Goal: Task Accomplishment & Management: Complete application form

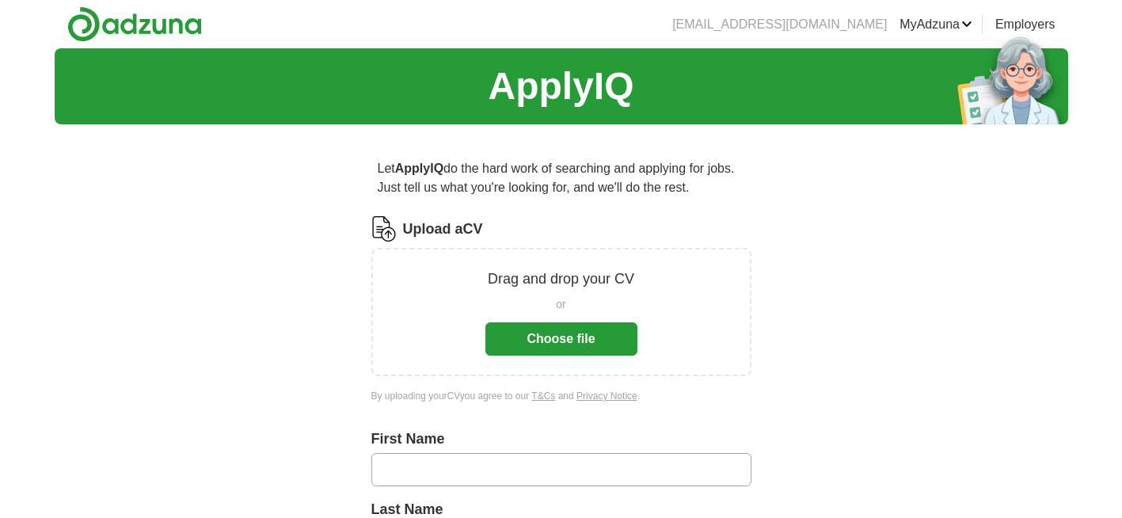
click at [545, 341] on button "Choose file" at bounding box center [561, 338] width 152 height 33
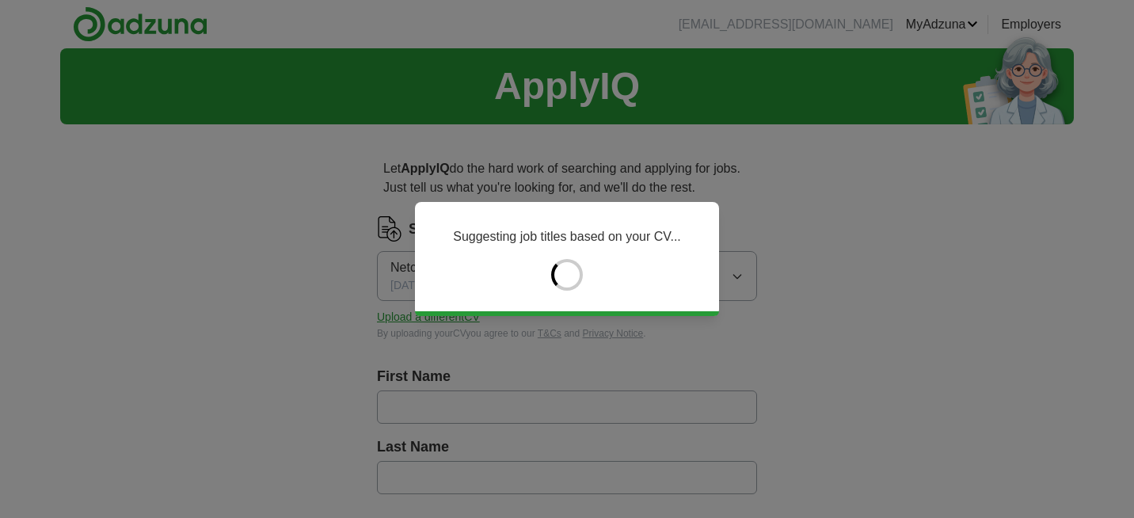
type input "******"
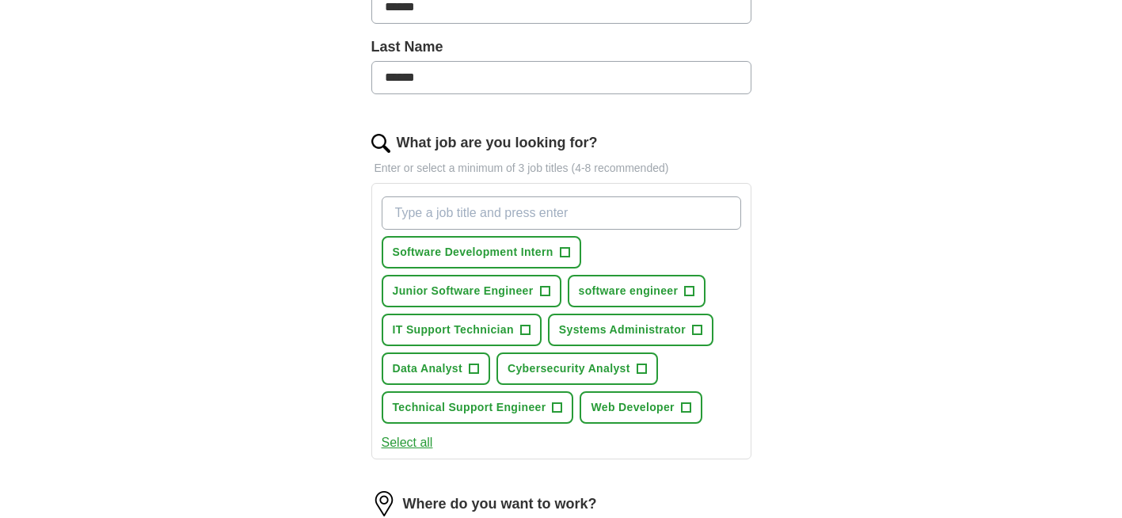
scroll to position [402, 0]
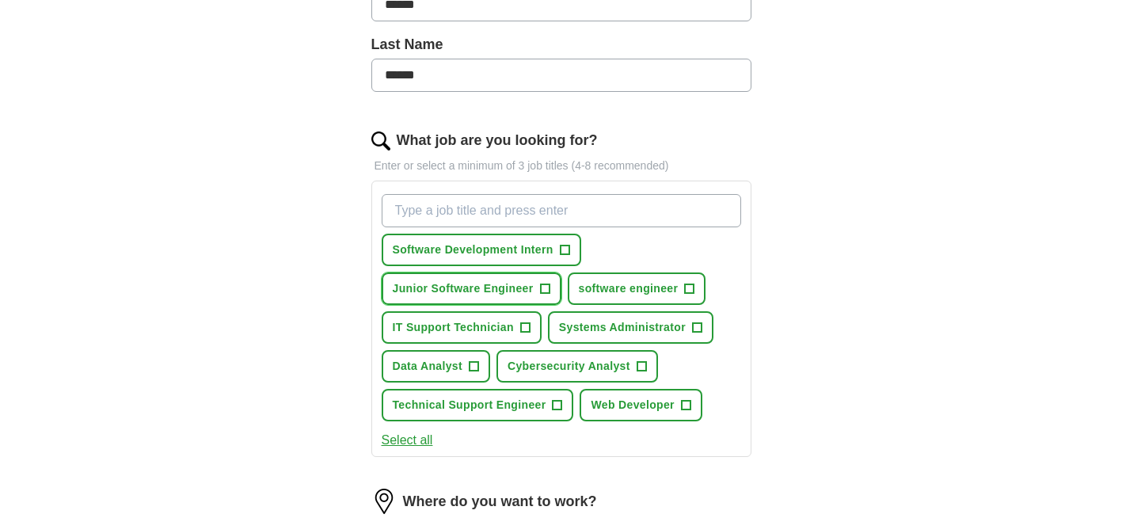
click at [549, 283] on button "Junior Software Engineer +" at bounding box center [472, 288] width 180 height 32
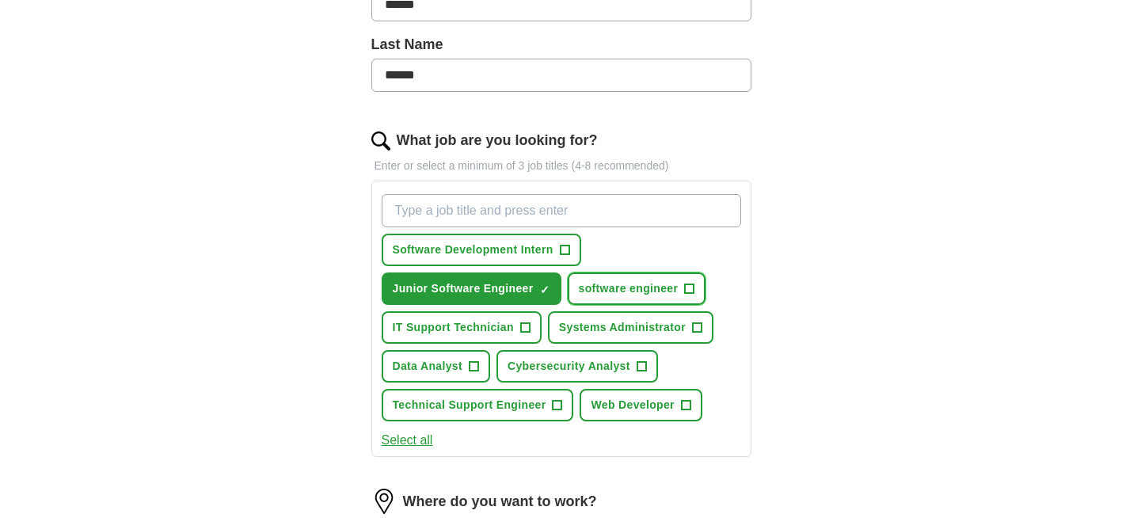
click at [687, 286] on span "+" at bounding box center [690, 289] width 10 height 13
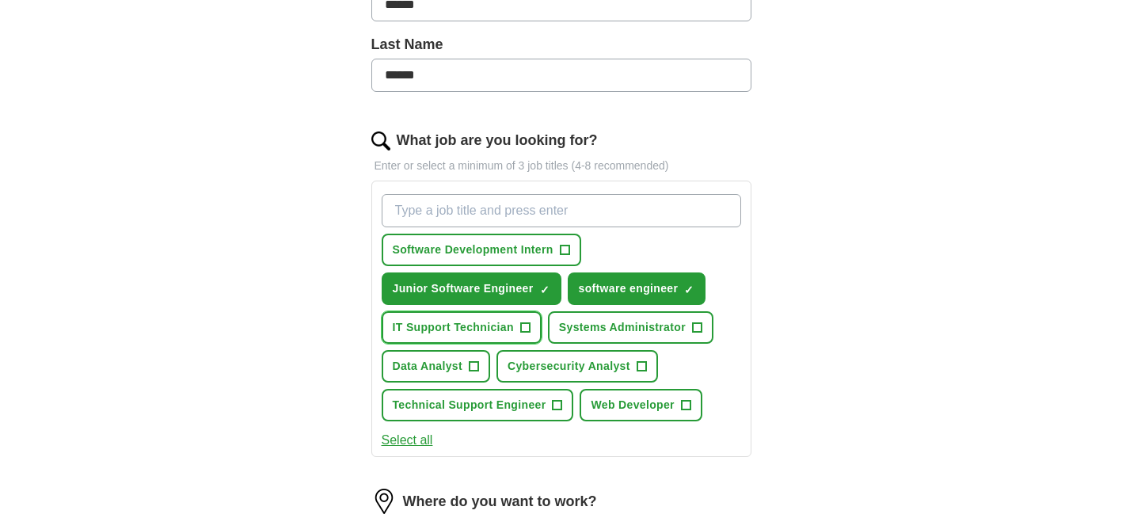
click at [528, 325] on span "+" at bounding box center [525, 327] width 10 height 13
click at [679, 401] on button "Web Developer +" at bounding box center [641, 405] width 122 height 32
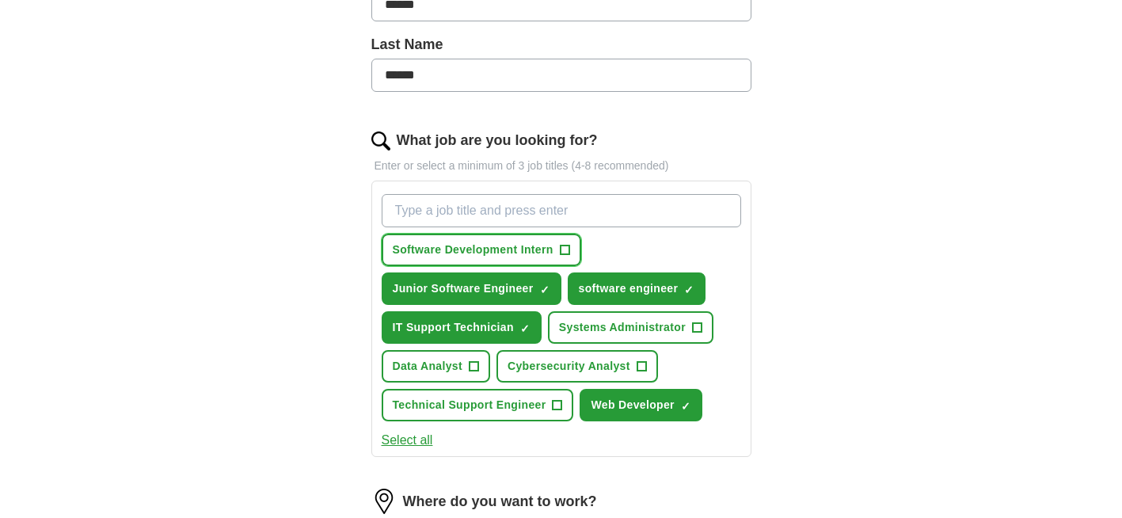
click at [567, 249] on span "+" at bounding box center [565, 250] width 10 height 13
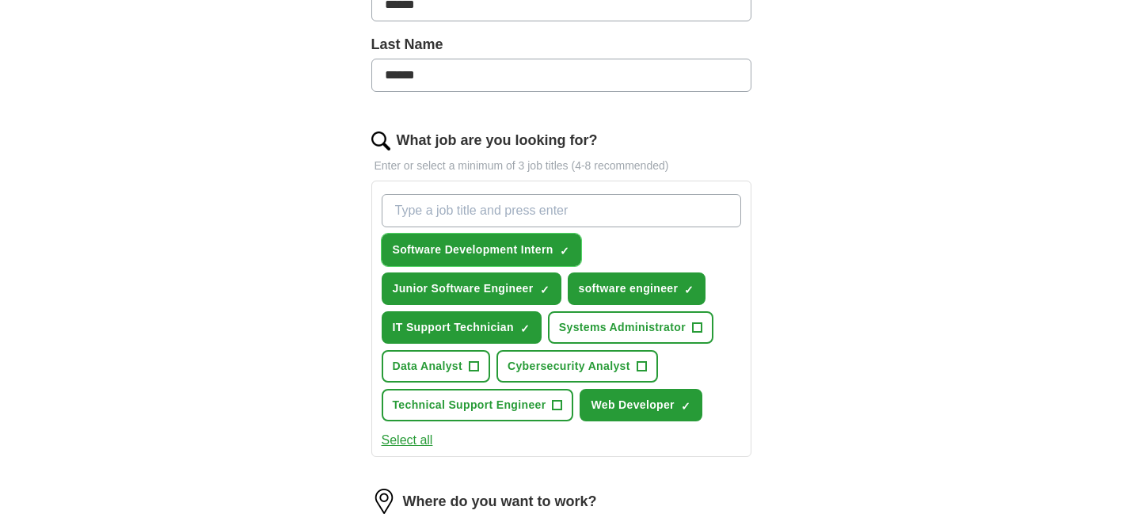
click at [0, 0] on span "×" at bounding box center [0, 0] width 0 height 0
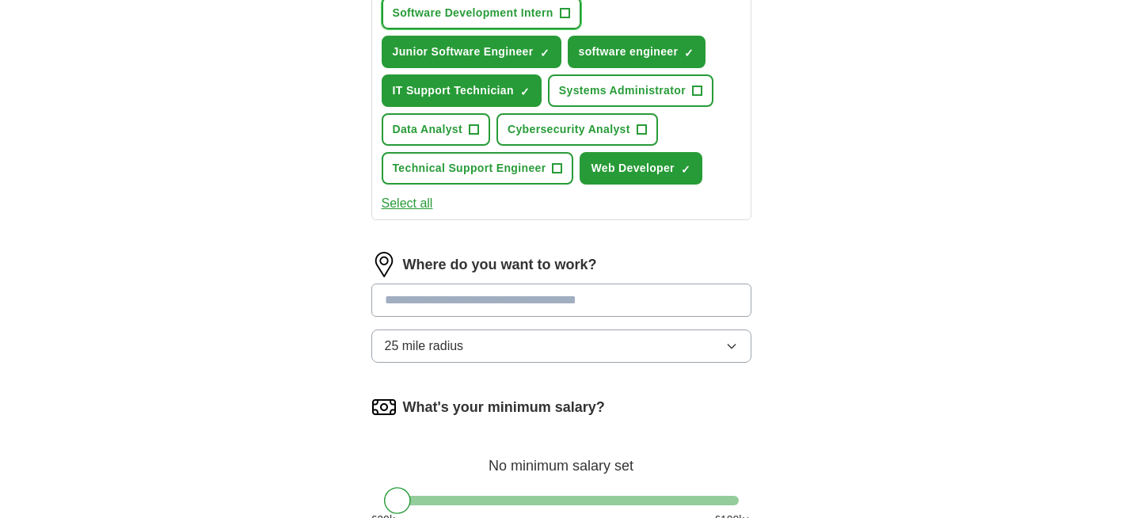
scroll to position [640, 0]
click at [528, 367] on div "Where do you want to work? 25 mile radius" at bounding box center [561, 313] width 380 height 124
click at [541, 353] on button "25 mile radius" at bounding box center [561, 345] width 380 height 33
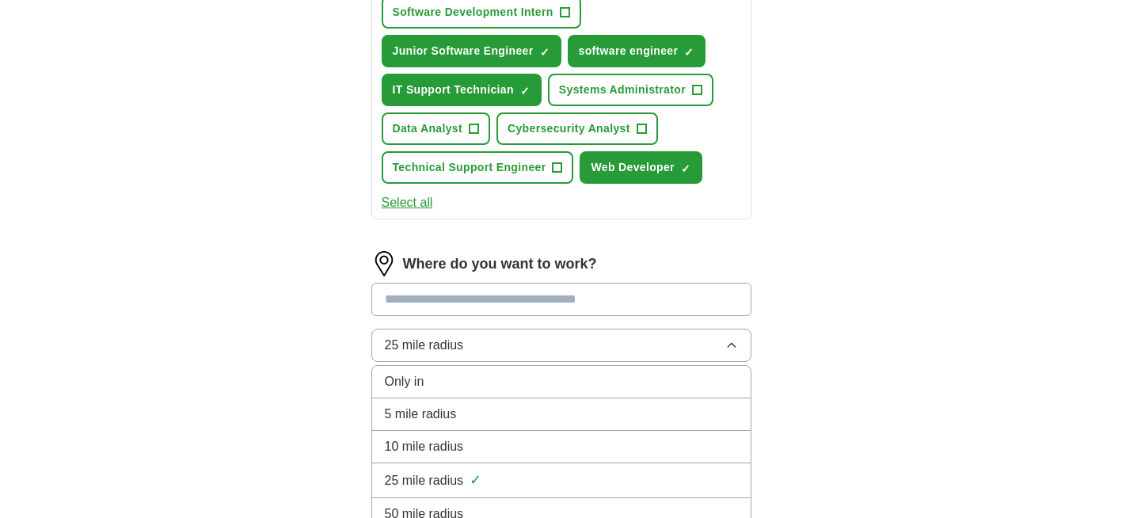
click at [458, 437] on span "10 mile radius" at bounding box center [424, 446] width 79 height 19
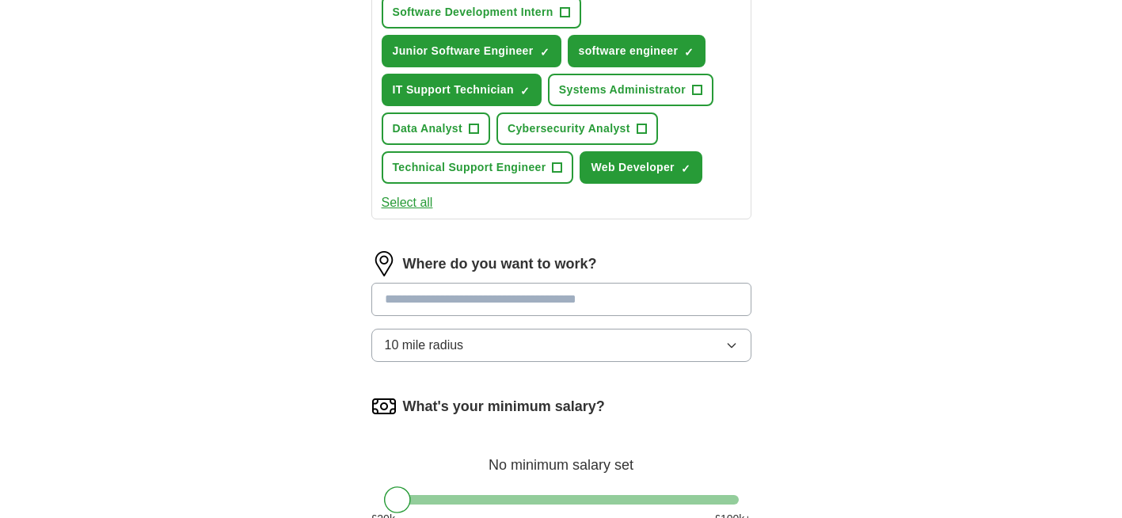
click at [493, 306] on input at bounding box center [561, 299] width 380 height 33
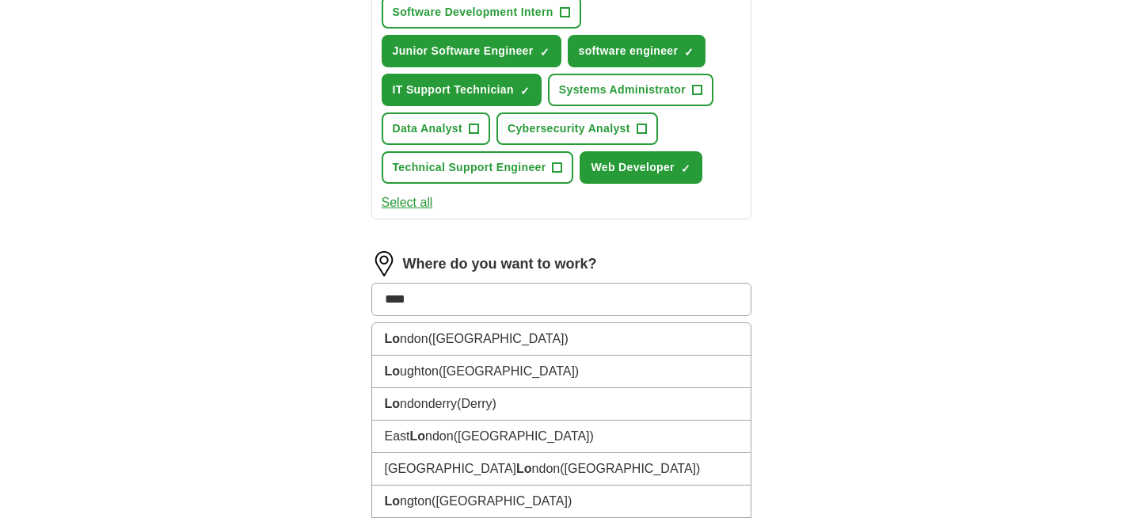
type input "*****"
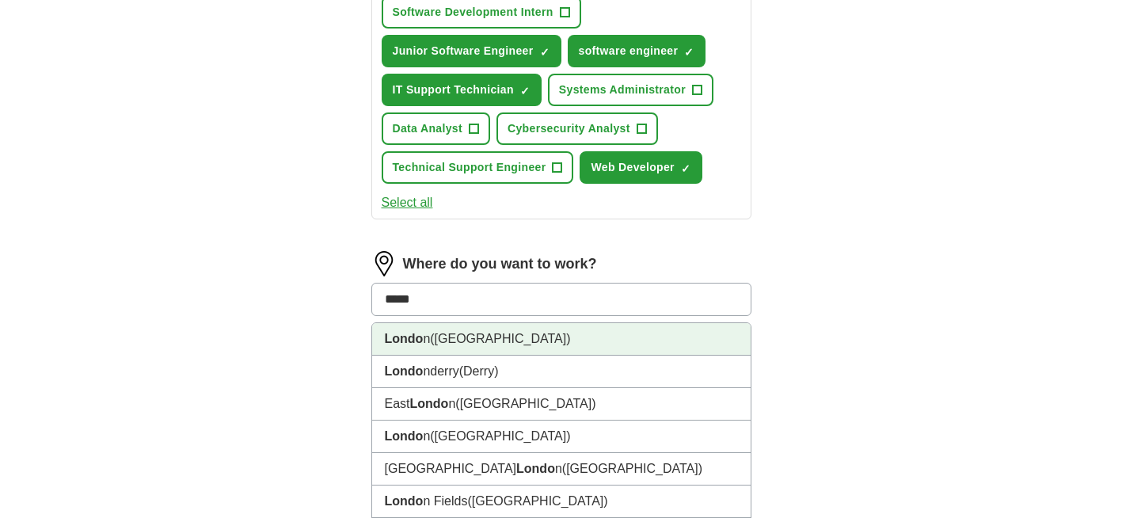
click at [471, 342] on li "Londo n ([GEOGRAPHIC_DATA])" at bounding box center [561, 339] width 378 height 32
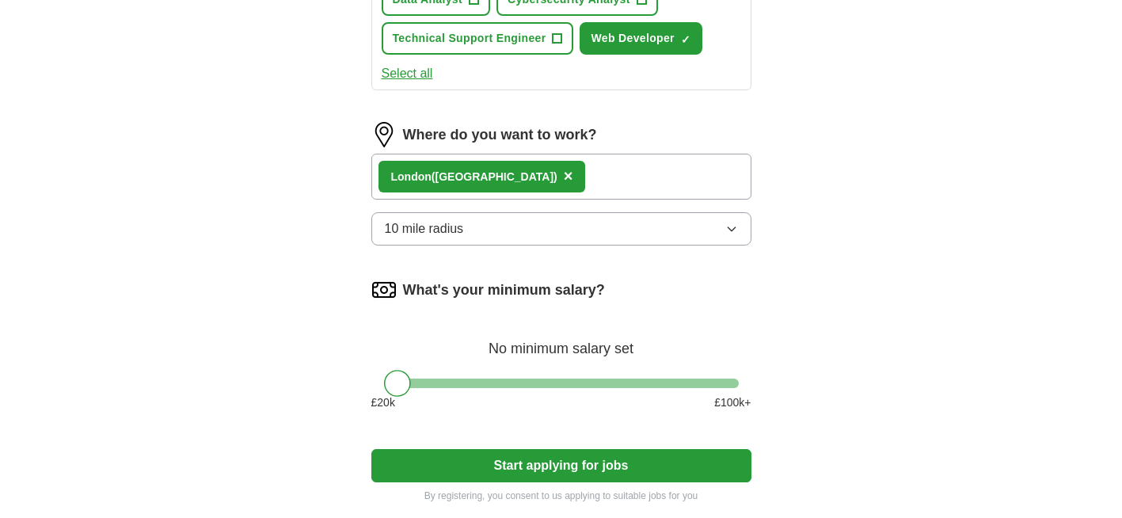
scroll to position [771, 0]
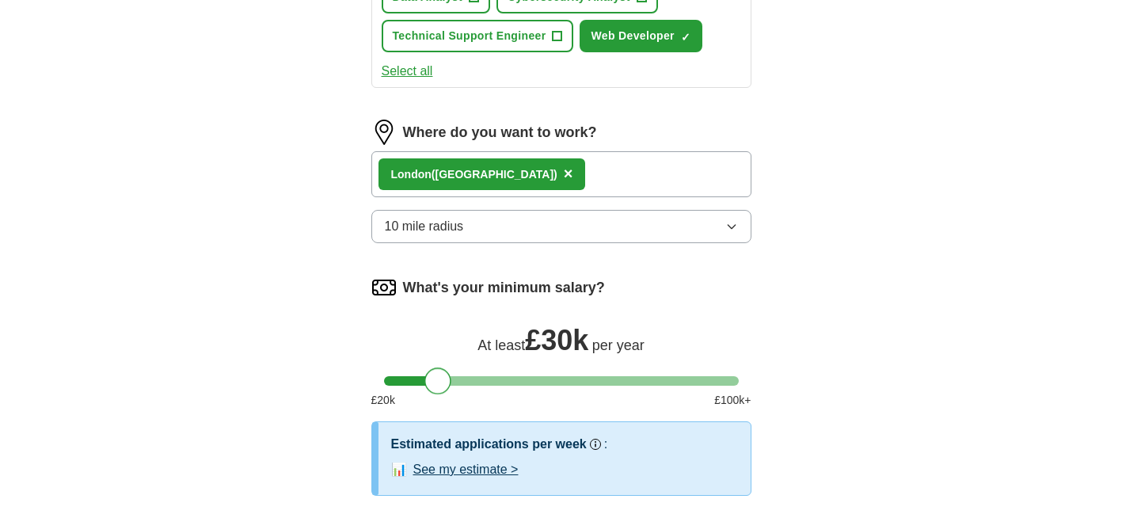
drag, startPoint x: 401, startPoint y: 384, endPoint x: 442, endPoint y: 381, distance: 40.5
click at [442, 381] on div at bounding box center [437, 380] width 27 height 27
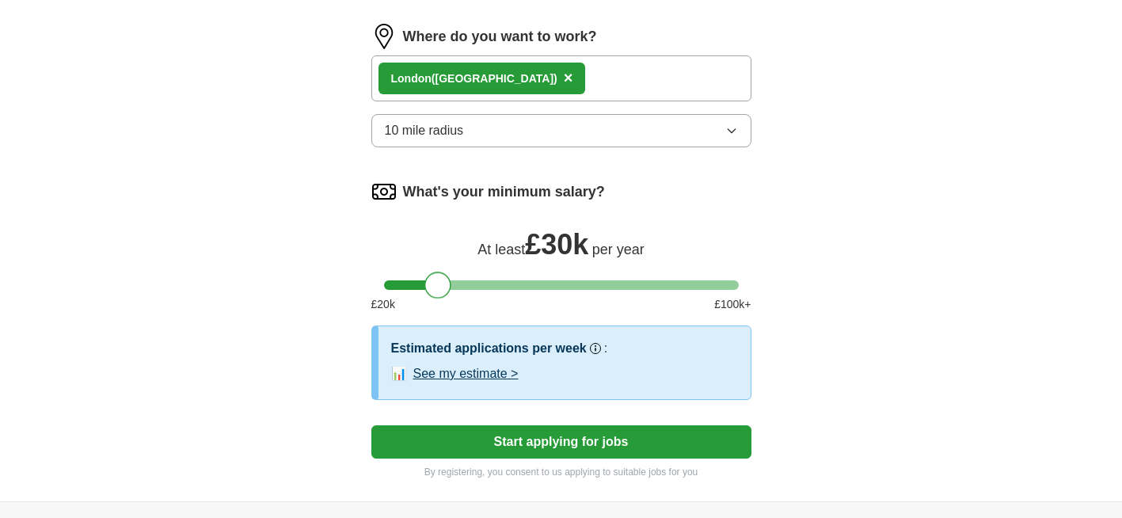
scroll to position [1027, 0]
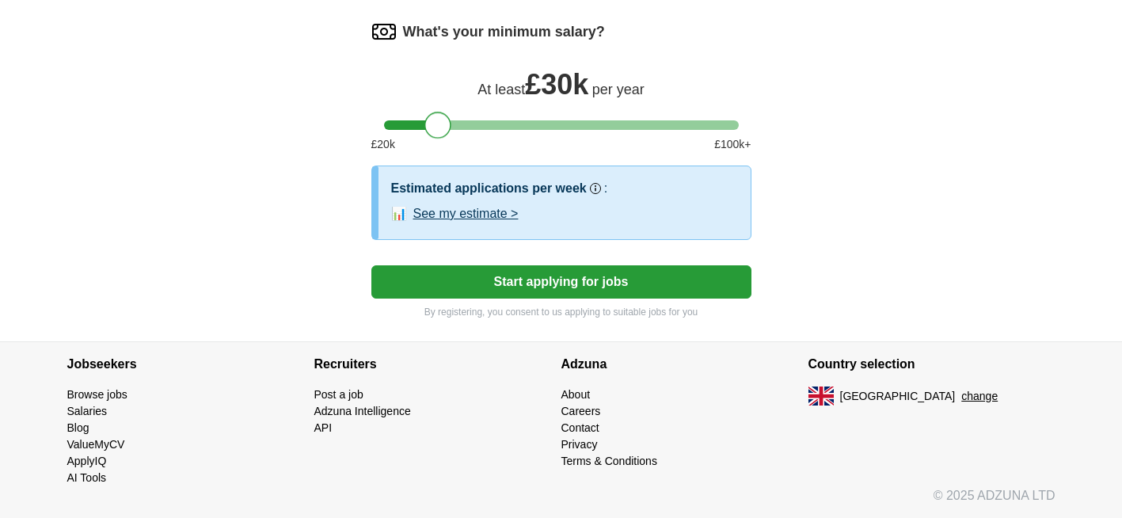
click at [612, 270] on button "Start applying for jobs" at bounding box center [561, 281] width 380 height 33
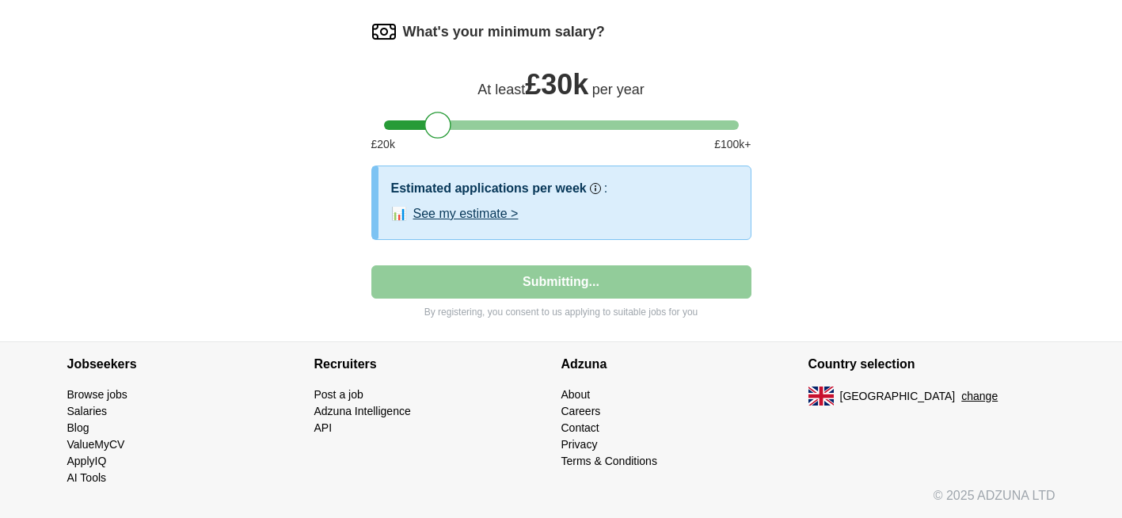
select select "**"
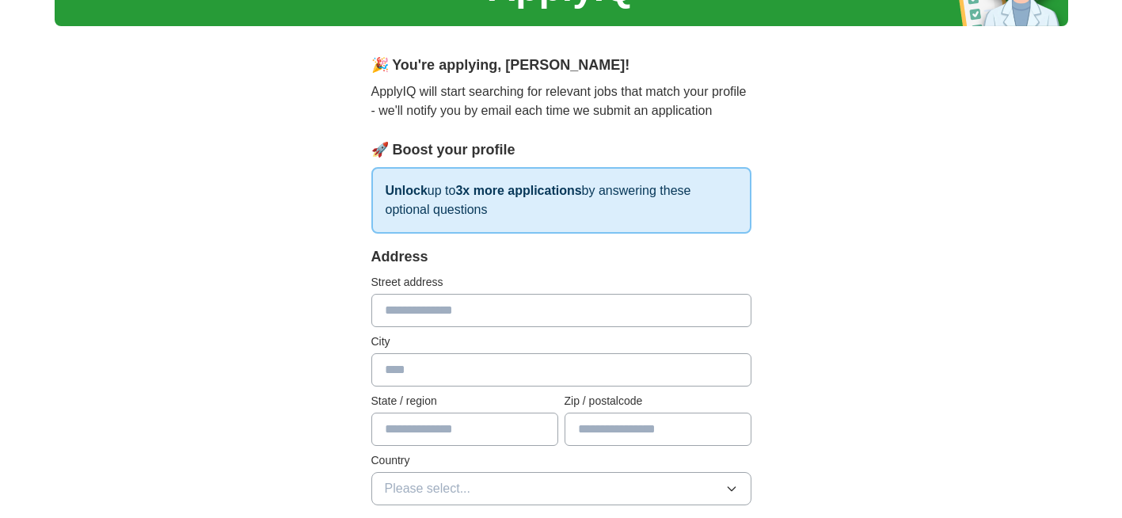
scroll to position [0, 0]
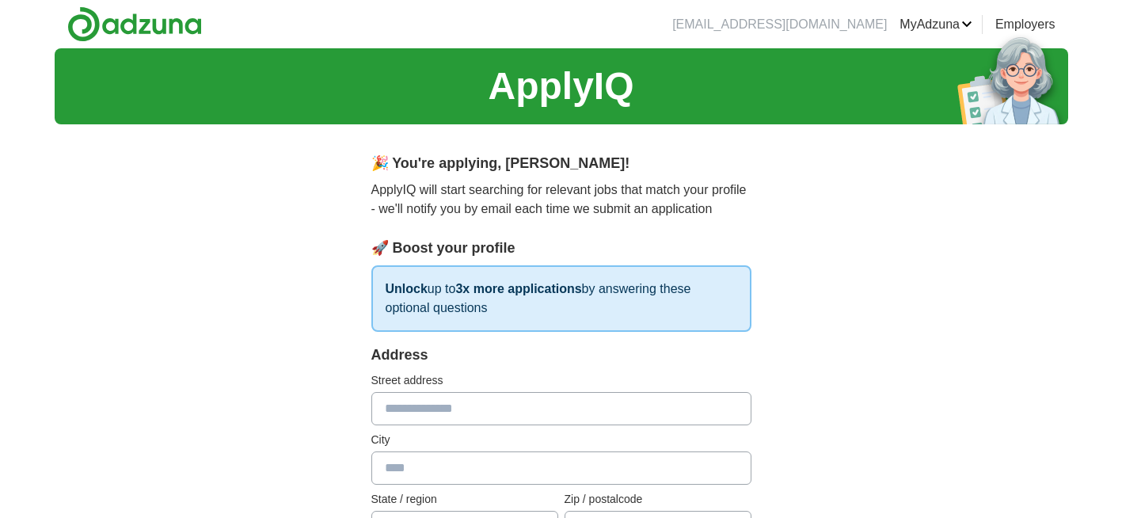
click at [527, 391] on div "Street address" at bounding box center [561, 398] width 380 height 53
click at [523, 407] on input "text" at bounding box center [561, 408] width 380 height 33
type input "**********"
click at [538, 463] on input "text" at bounding box center [561, 467] width 380 height 33
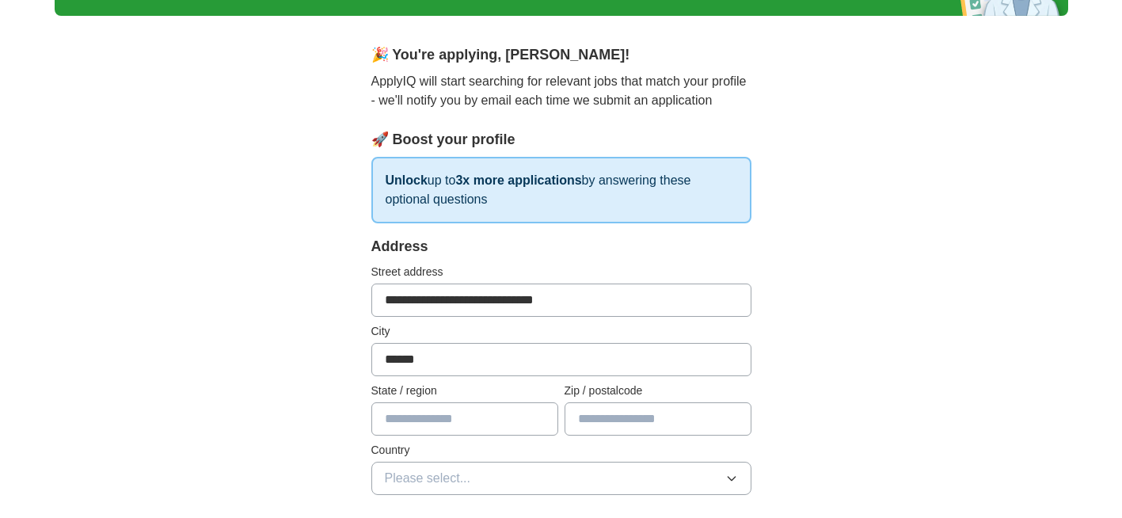
scroll to position [111, 0]
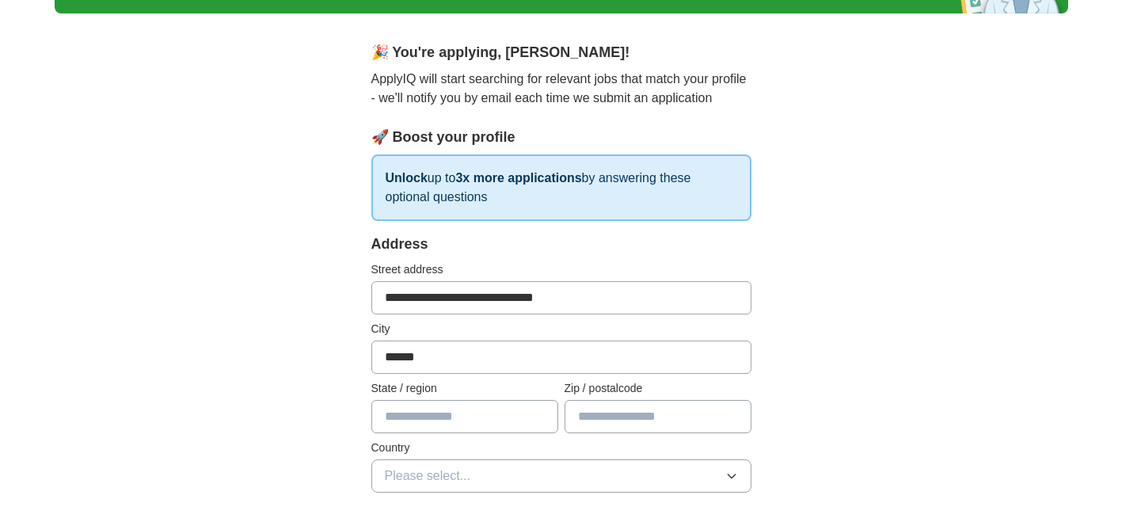
type input "******"
click at [522, 422] on input "text" at bounding box center [464, 416] width 187 height 33
type input "*********"
click at [591, 420] on input "text" at bounding box center [657, 416] width 187 height 33
type input "********"
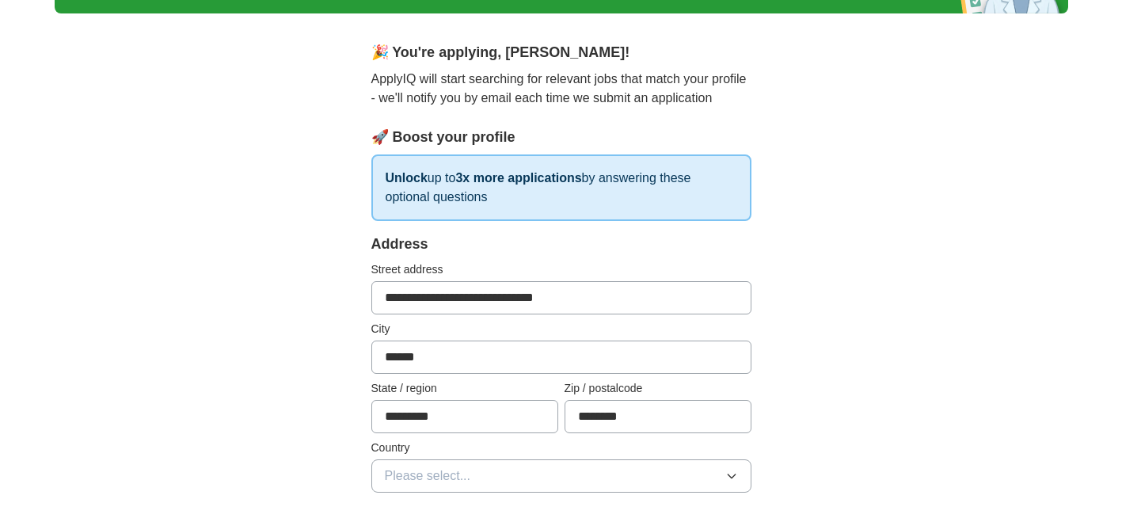
click at [553, 474] on button "Please select..." at bounding box center [561, 475] width 380 height 33
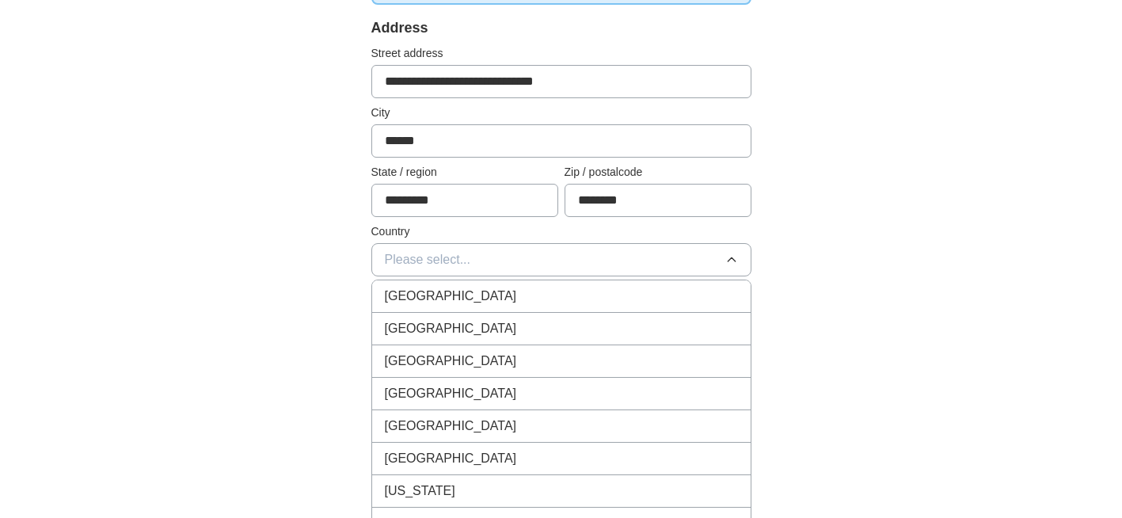
click at [523, 313] on li "[GEOGRAPHIC_DATA]" at bounding box center [561, 329] width 378 height 32
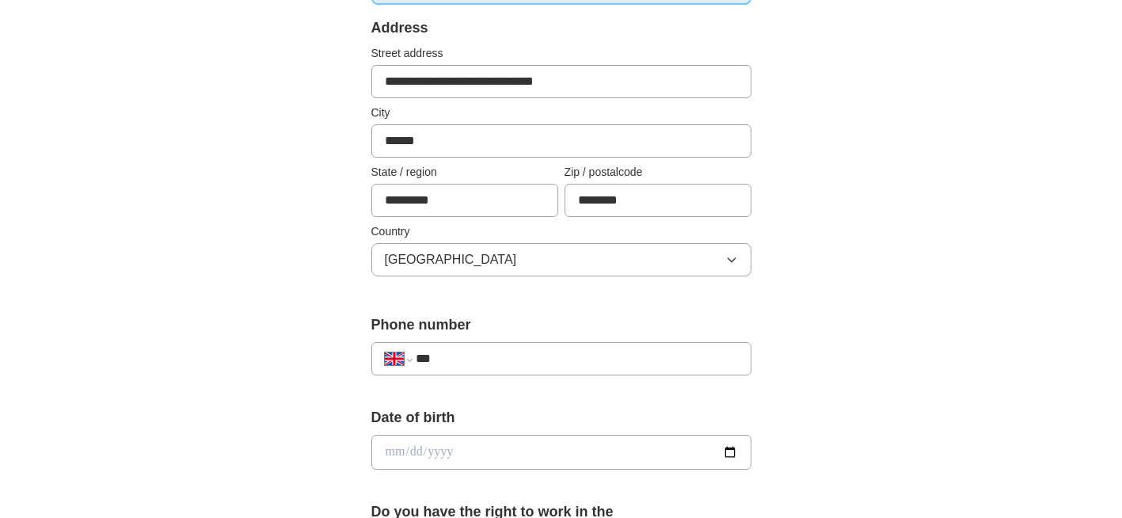
click at [509, 257] on button "[GEOGRAPHIC_DATA]" at bounding box center [561, 259] width 380 height 33
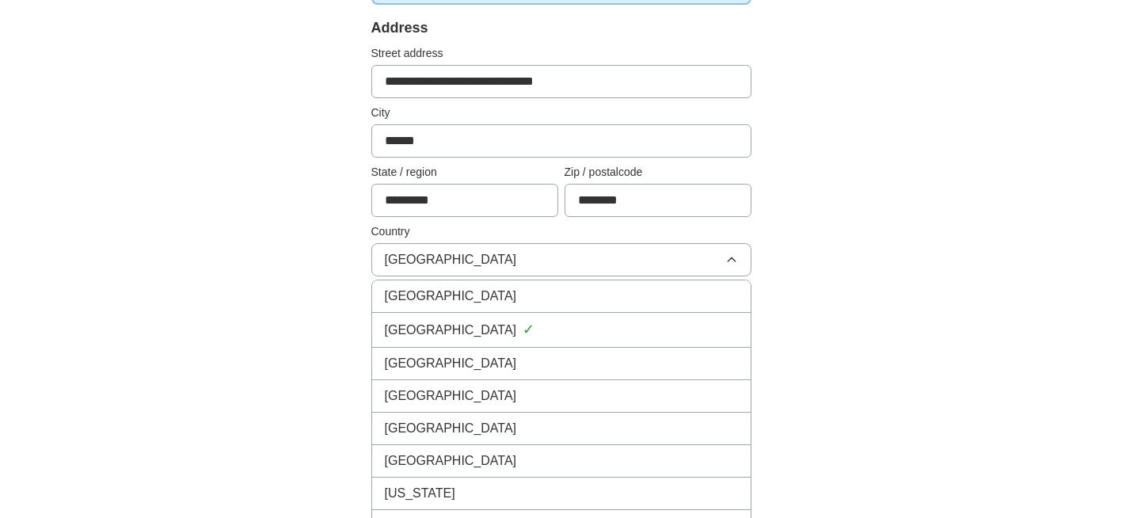
click at [492, 286] on li "[GEOGRAPHIC_DATA]" at bounding box center [561, 296] width 378 height 32
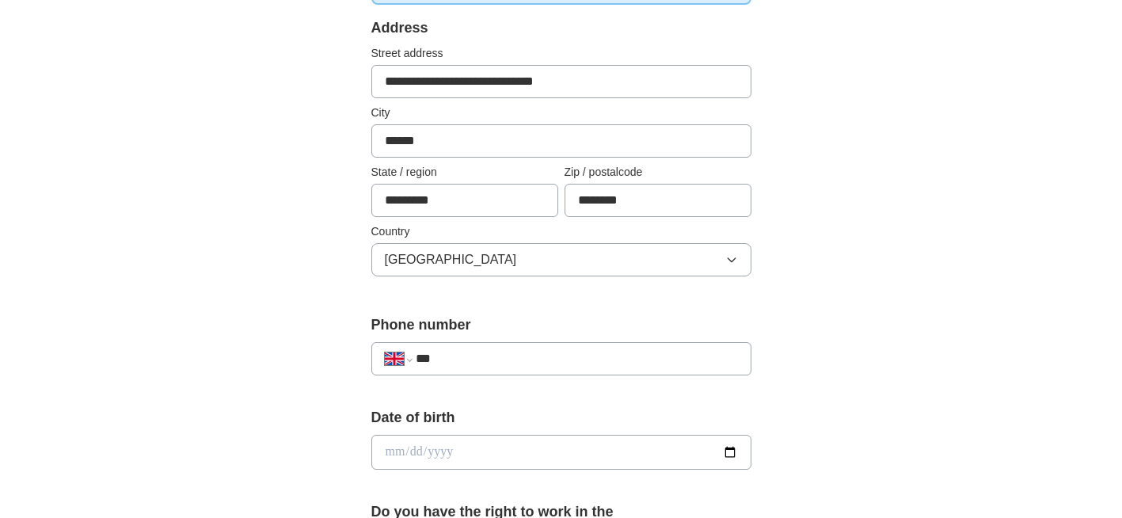
click at [491, 367] on input "***" at bounding box center [576, 358] width 321 height 19
type input "**********"
click at [505, 447] on input "date" at bounding box center [561, 452] width 380 height 35
click at [723, 450] on input "date" at bounding box center [561, 452] width 380 height 35
type input "**********"
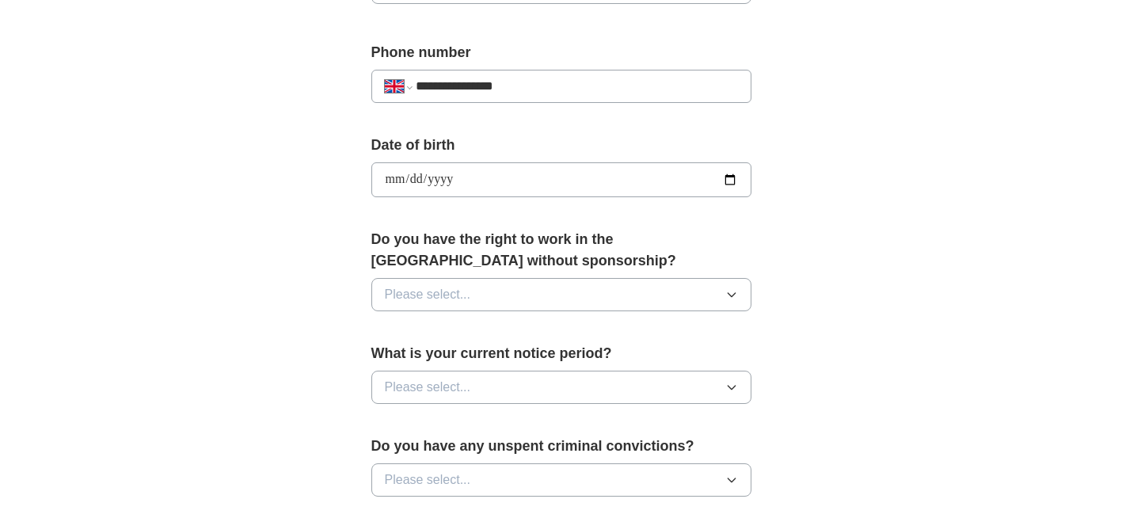
scroll to position [602, 0]
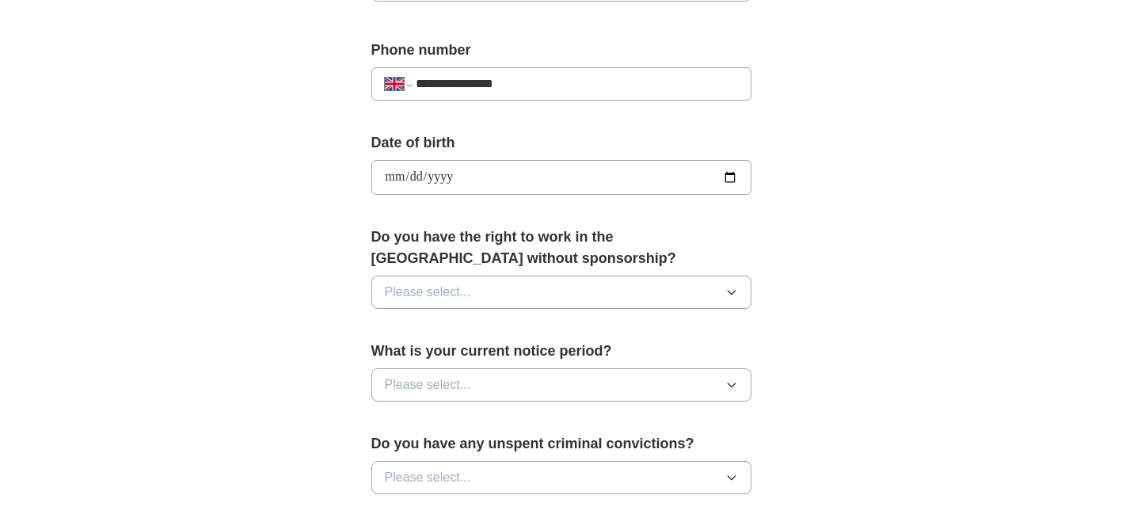
click at [507, 302] on button "Please select..." at bounding box center [561, 292] width 380 height 33
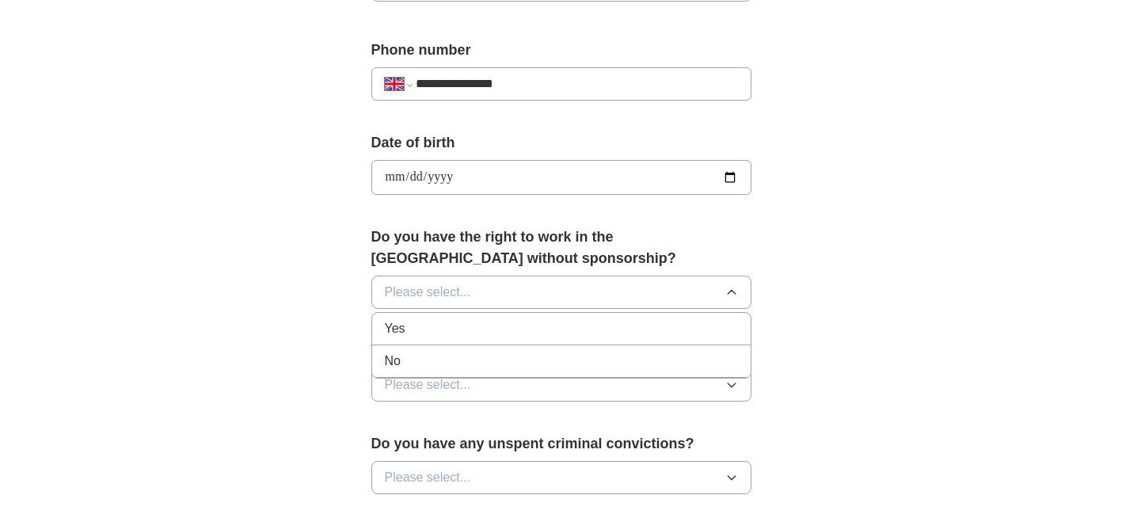
click at [480, 336] on div "Yes" at bounding box center [561, 328] width 353 height 19
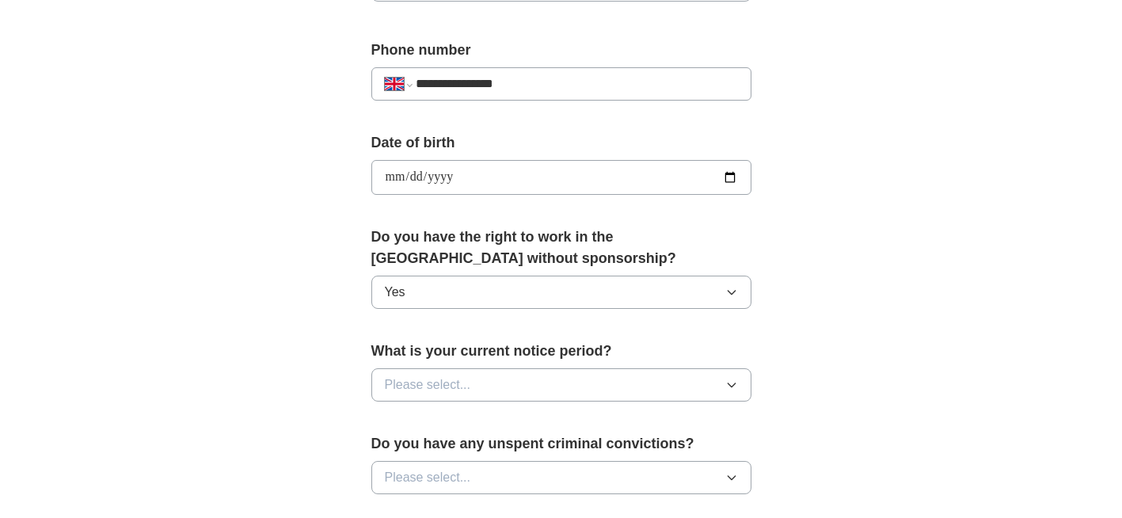
click at [469, 381] on span "Please select..." at bounding box center [428, 384] width 86 height 19
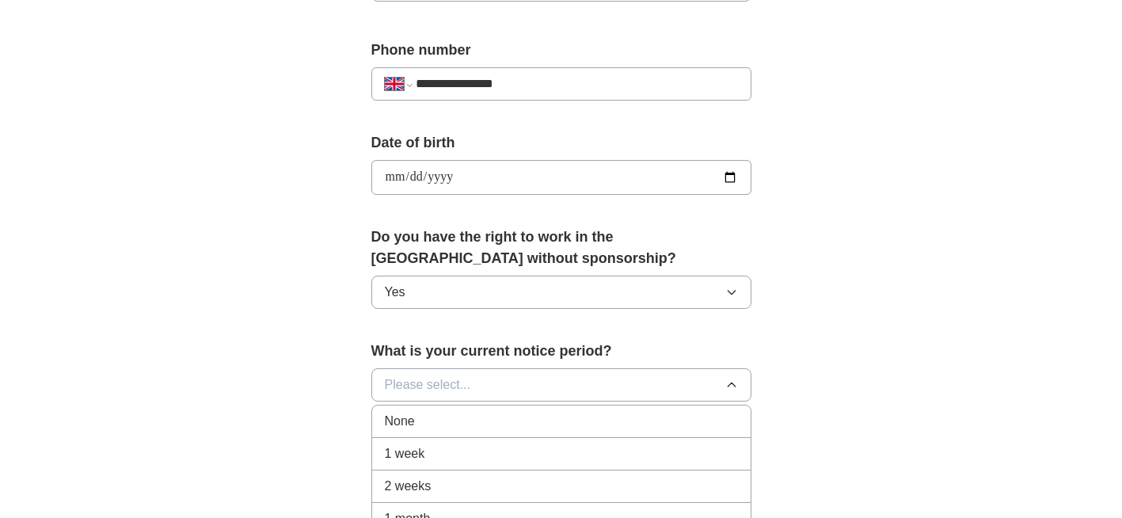
click at [440, 453] on div "1 week" at bounding box center [561, 453] width 353 height 19
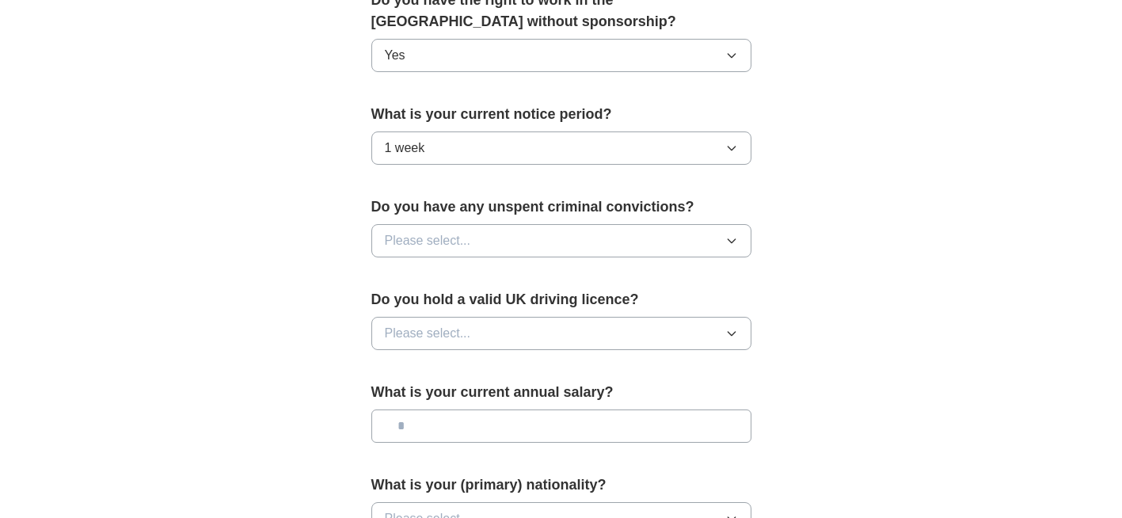
scroll to position [839, 0]
click at [543, 246] on button "Please select..." at bounding box center [561, 239] width 380 height 33
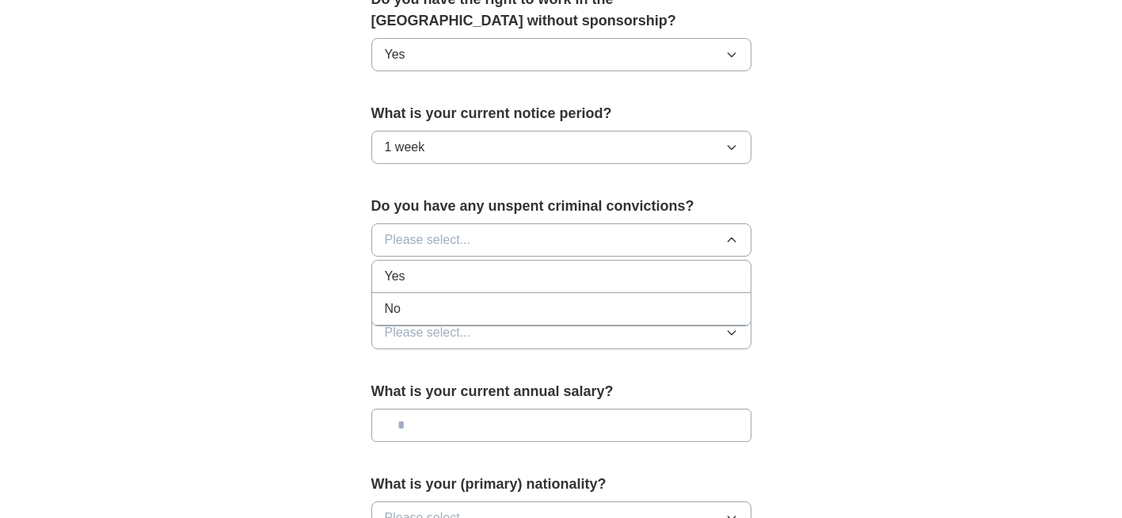
click at [503, 306] on div "No" at bounding box center [561, 308] width 353 height 19
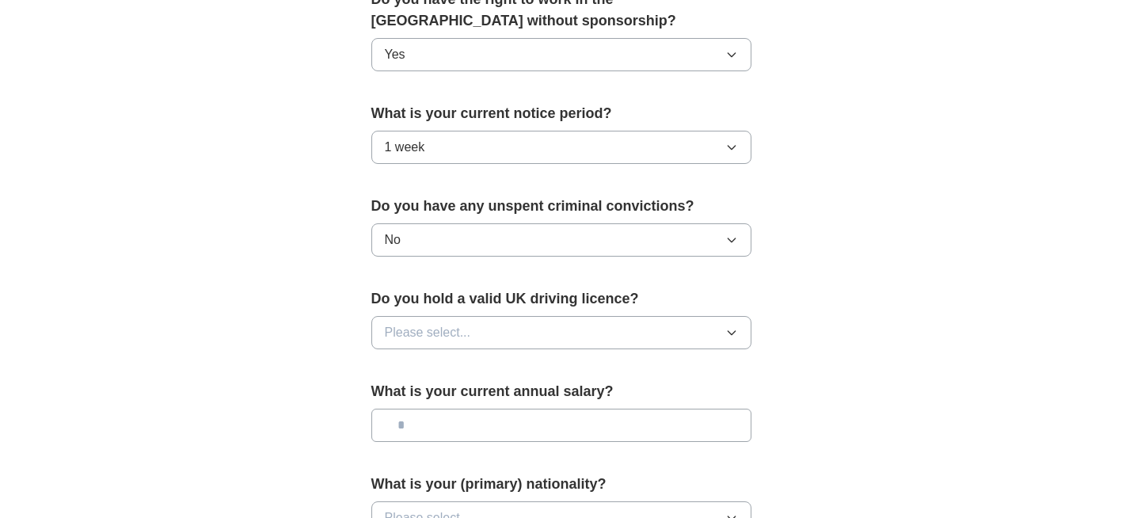
click at [495, 331] on button "Please select..." at bounding box center [561, 332] width 380 height 33
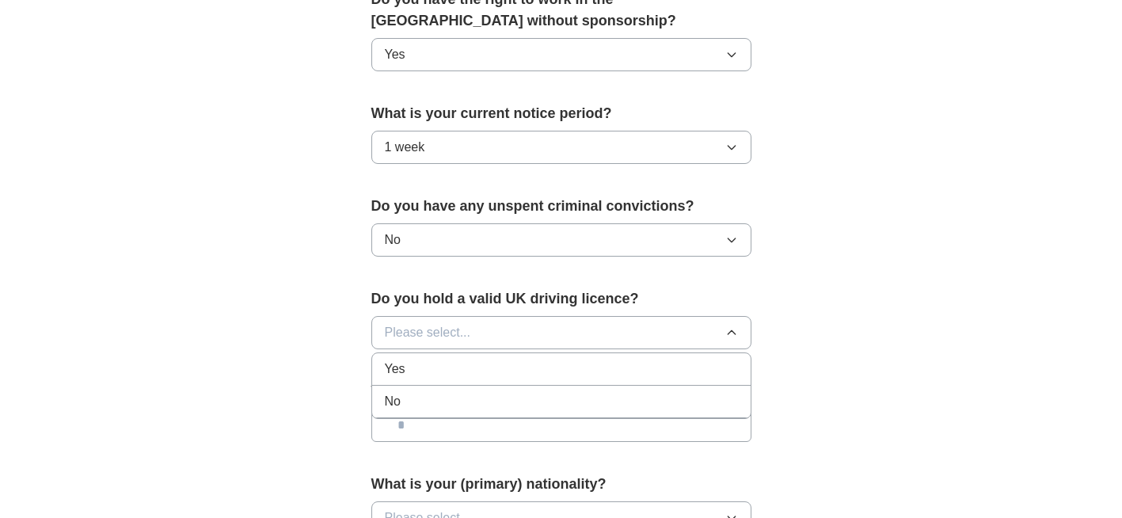
click at [458, 375] on div "Yes" at bounding box center [561, 368] width 353 height 19
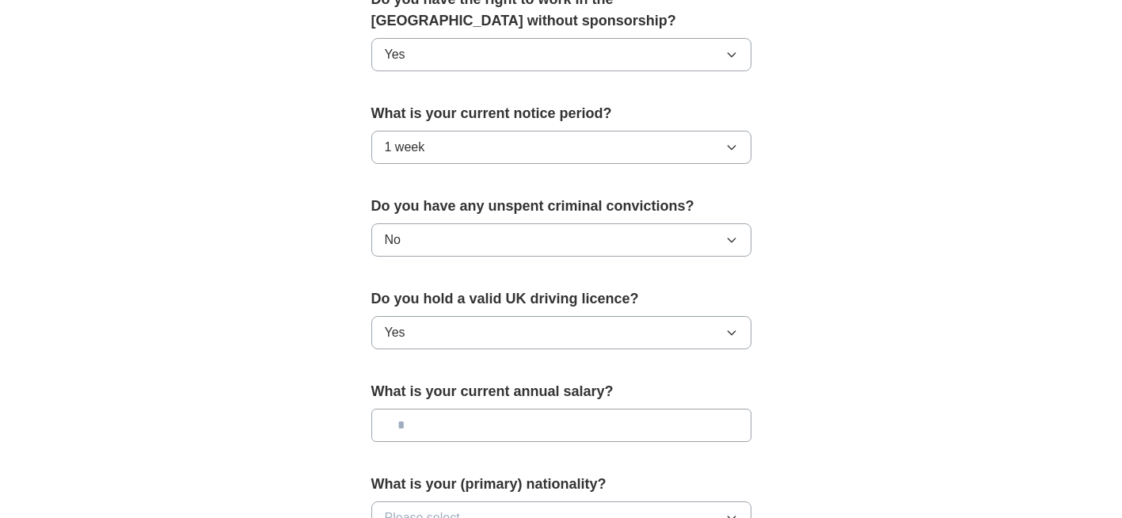
click at [456, 421] on input "text" at bounding box center [561, 425] width 380 height 33
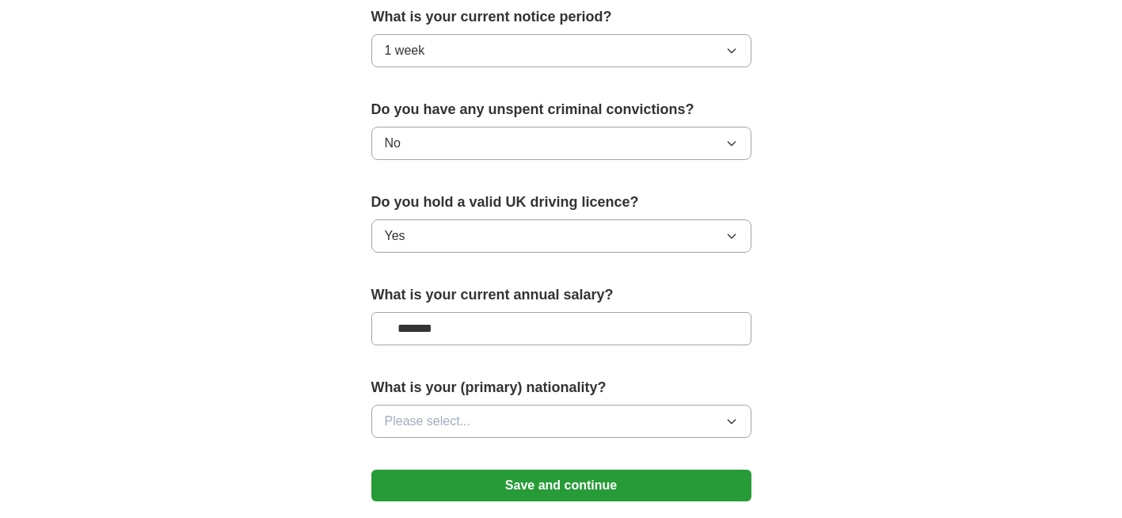
scroll to position [969, 0]
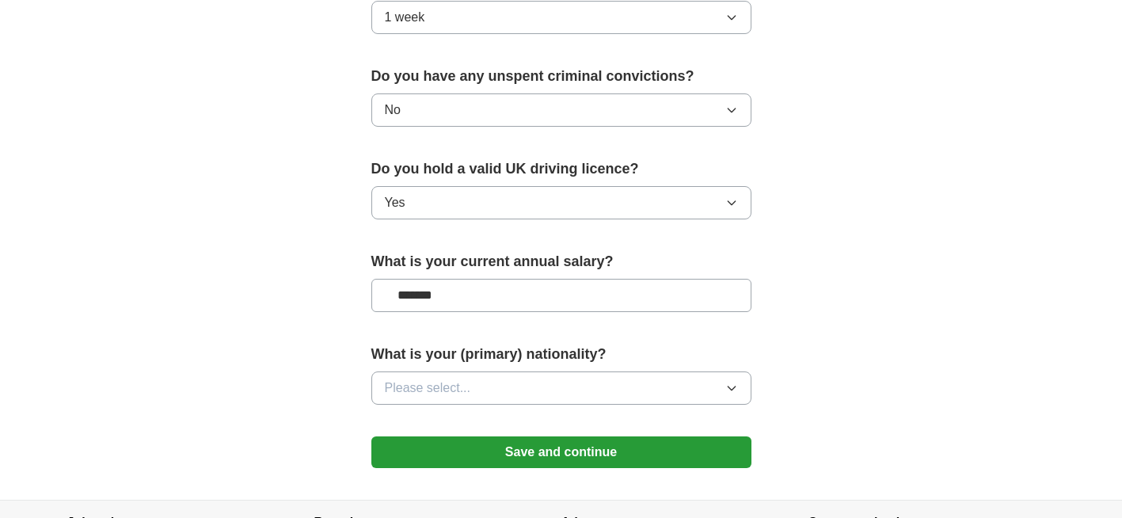
type input "*******"
click at [479, 398] on button "Please select..." at bounding box center [561, 387] width 380 height 33
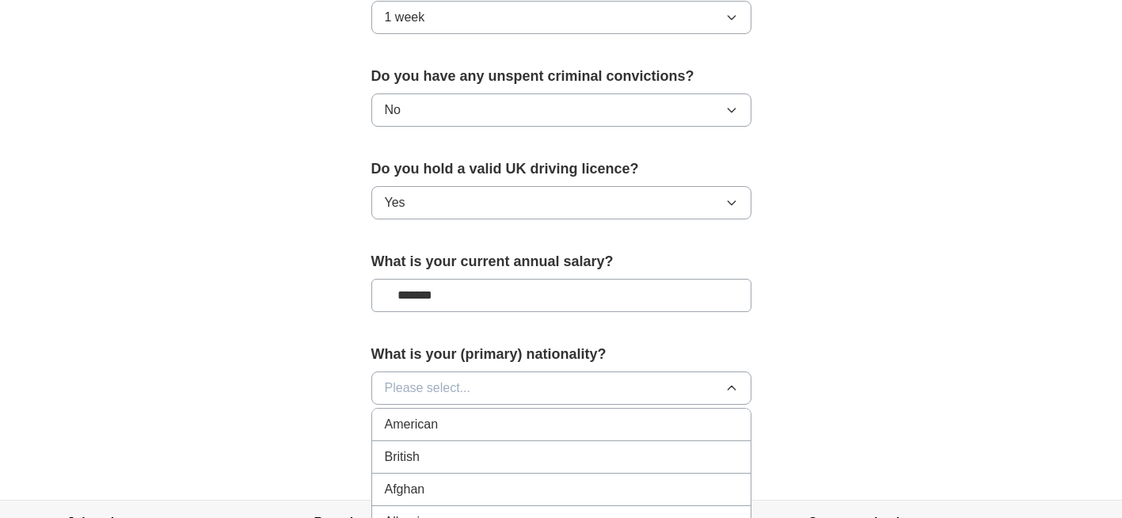
click at [486, 380] on button "Please select..." at bounding box center [561, 387] width 380 height 33
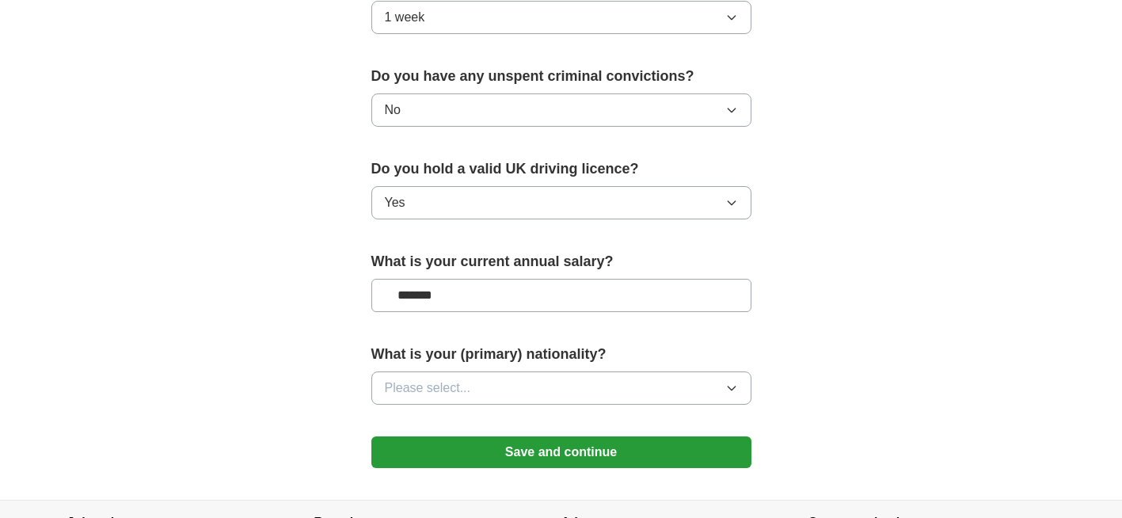
click at [486, 380] on button "Please select..." at bounding box center [561, 387] width 380 height 33
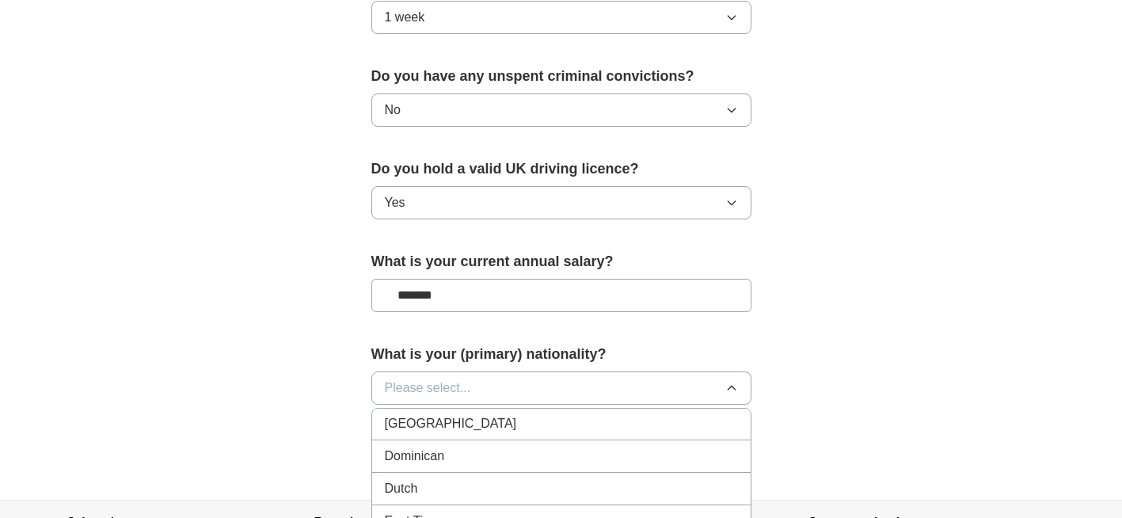
scroll to position [1587, 0]
click at [455, 485] on div "Dutch" at bounding box center [561, 493] width 353 height 19
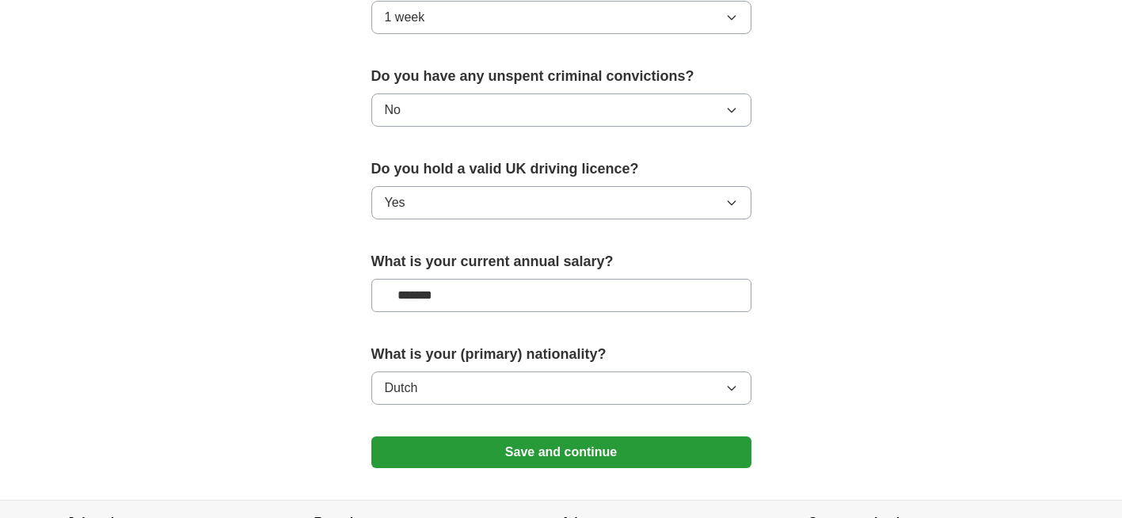
click at [519, 447] on button "Save and continue" at bounding box center [561, 452] width 380 height 32
